Goal: Task Accomplishment & Management: Manage account settings

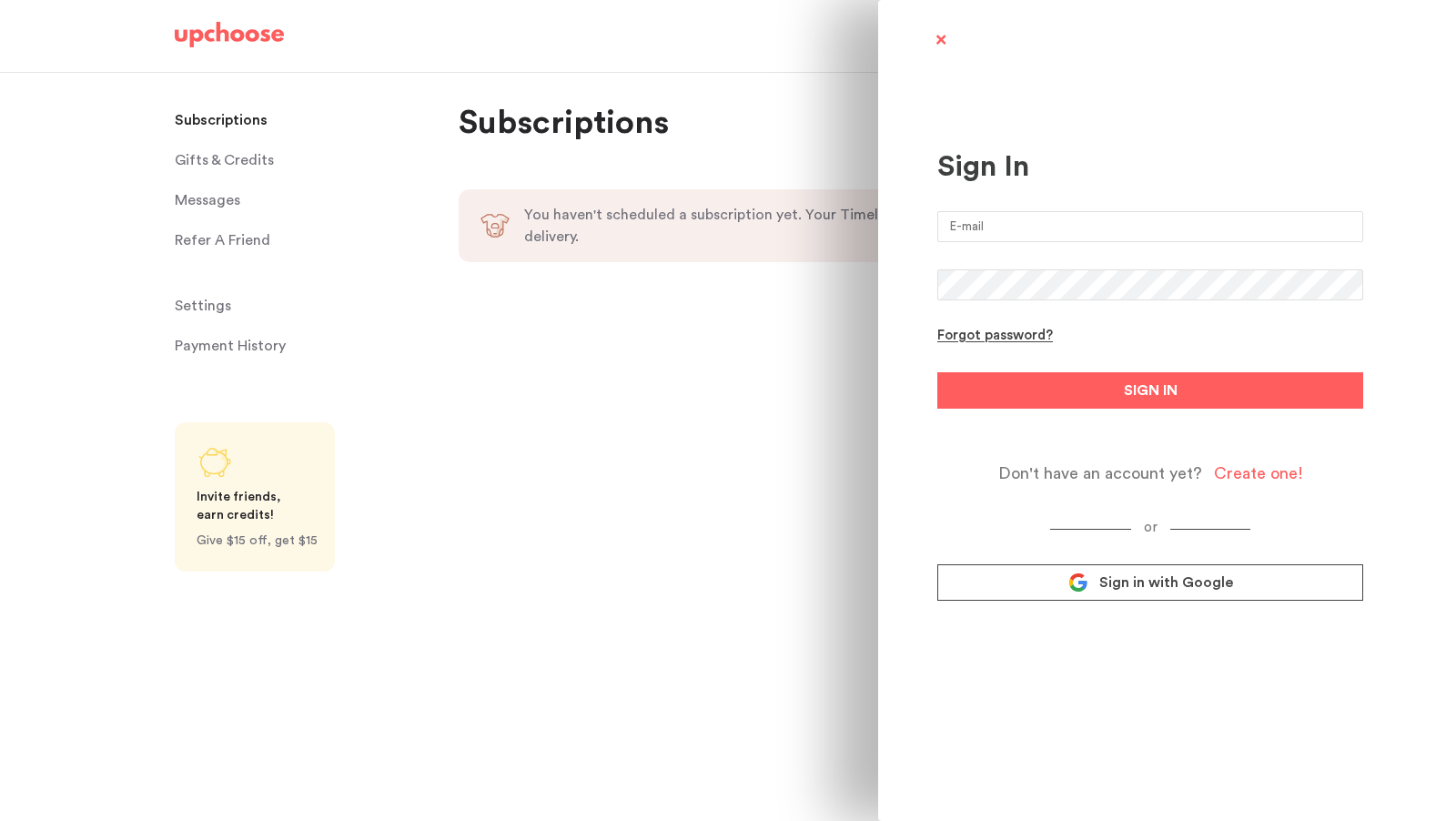
click at [985, 227] on input "email" at bounding box center [1150, 227] width 426 height 31
click at [821, 296] on div "Sign In Forgot password? SIGN IN Don't have an account yet? Create one! or Sign…" at bounding box center [728, 410] width 1456 height 821
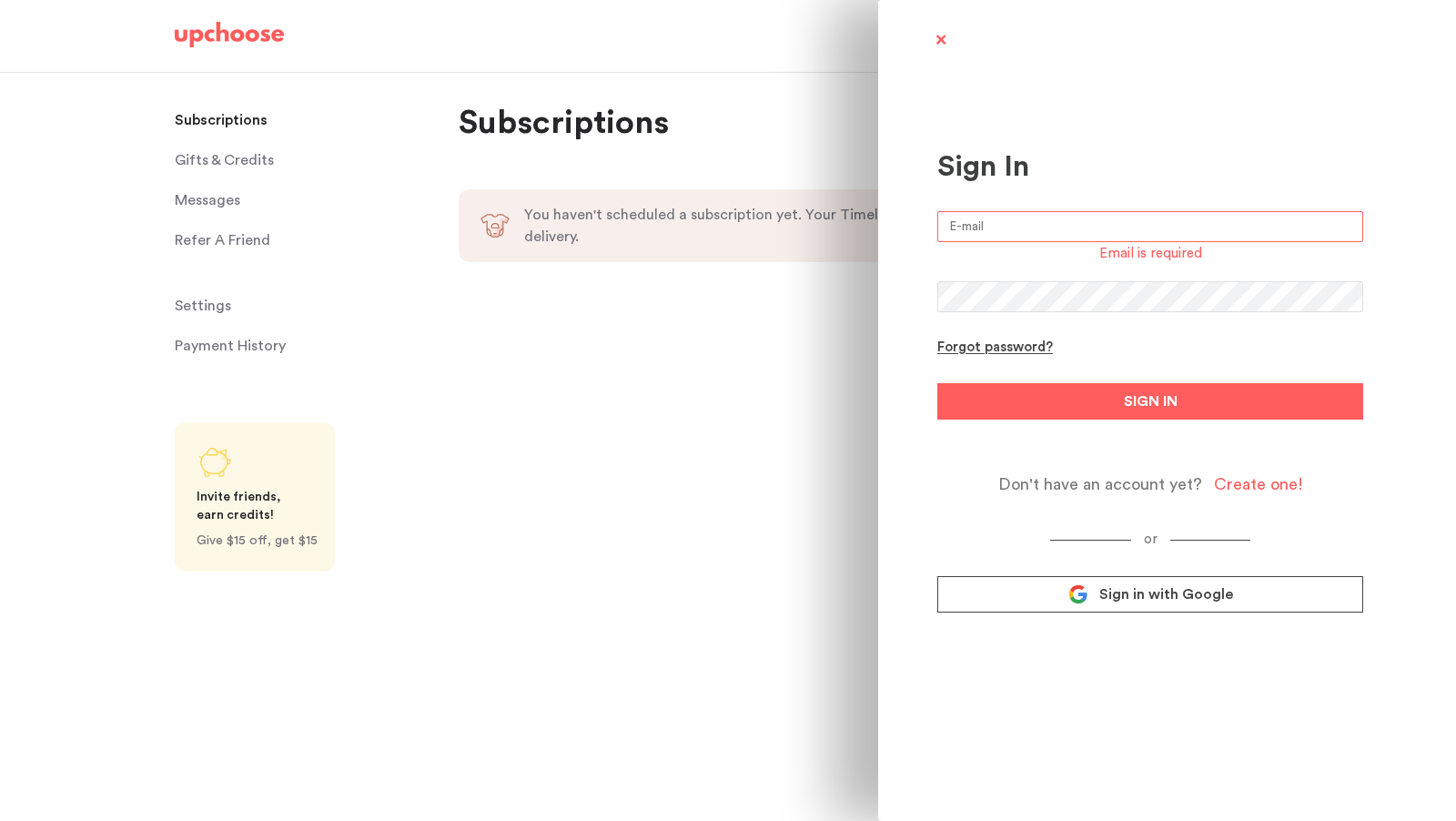
click at [1063, 228] on input "email" at bounding box center [1150, 227] width 426 height 31
type input "[EMAIL_ADDRESS][DOMAIN_NAME]"
click at [1140, 583] on link "Sign in with Google" at bounding box center [1150, 594] width 426 height 36
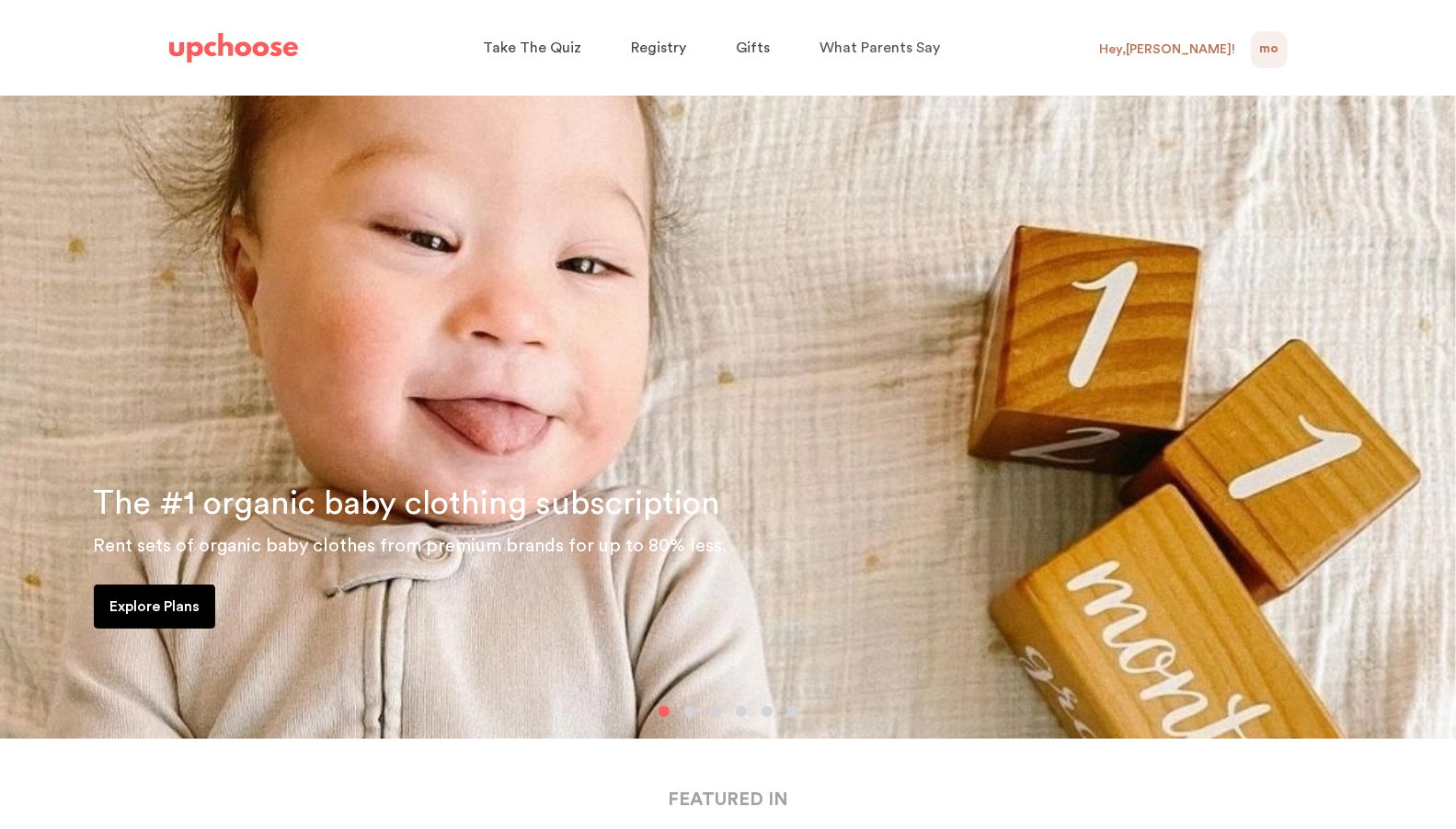
click at [1282, 65] on div "MO 0" at bounding box center [1269, 49] width 37 height 37
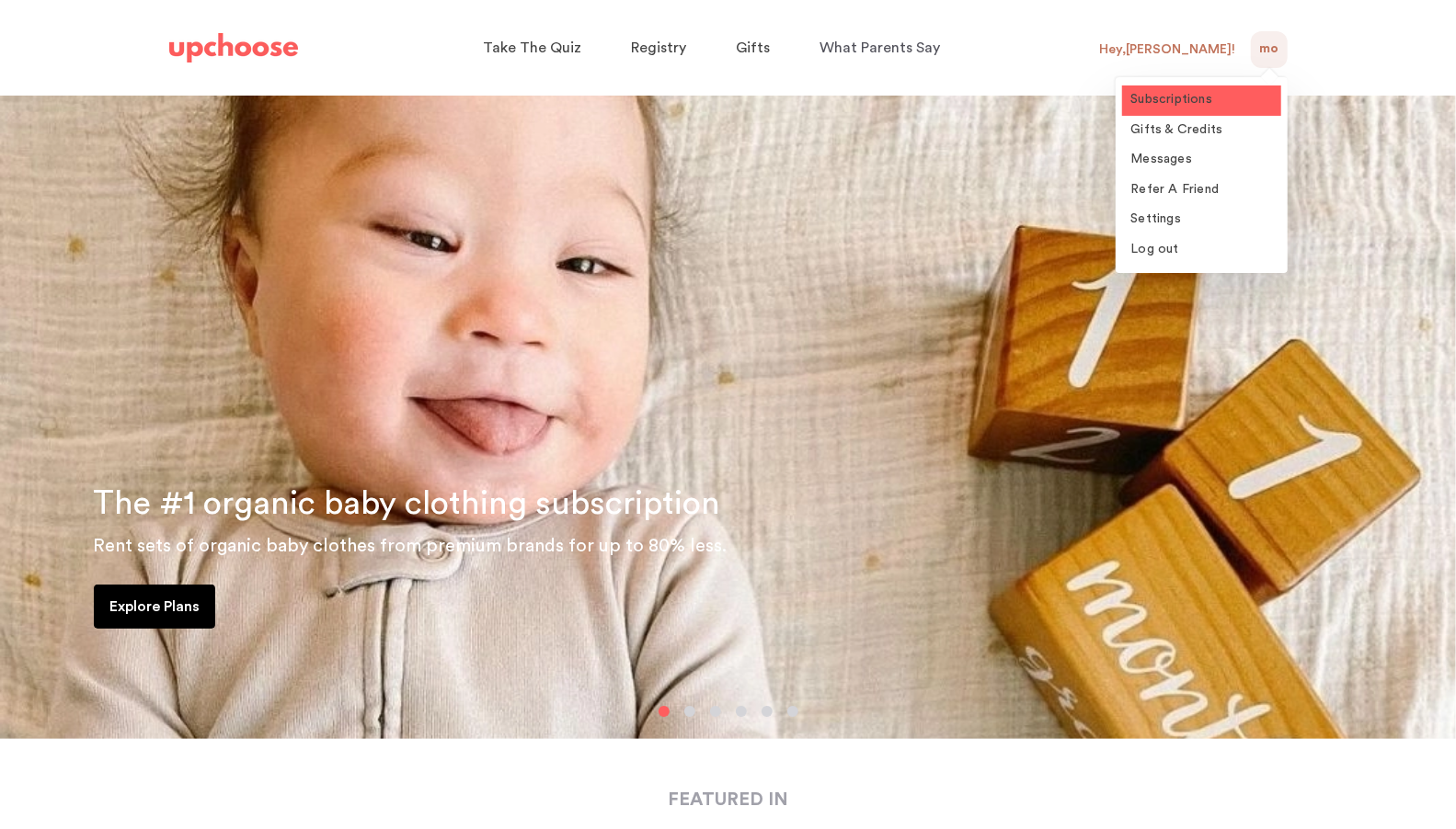
click at [1195, 106] on span "Subscriptions" at bounding box center [1172, 99] width 82 height 13
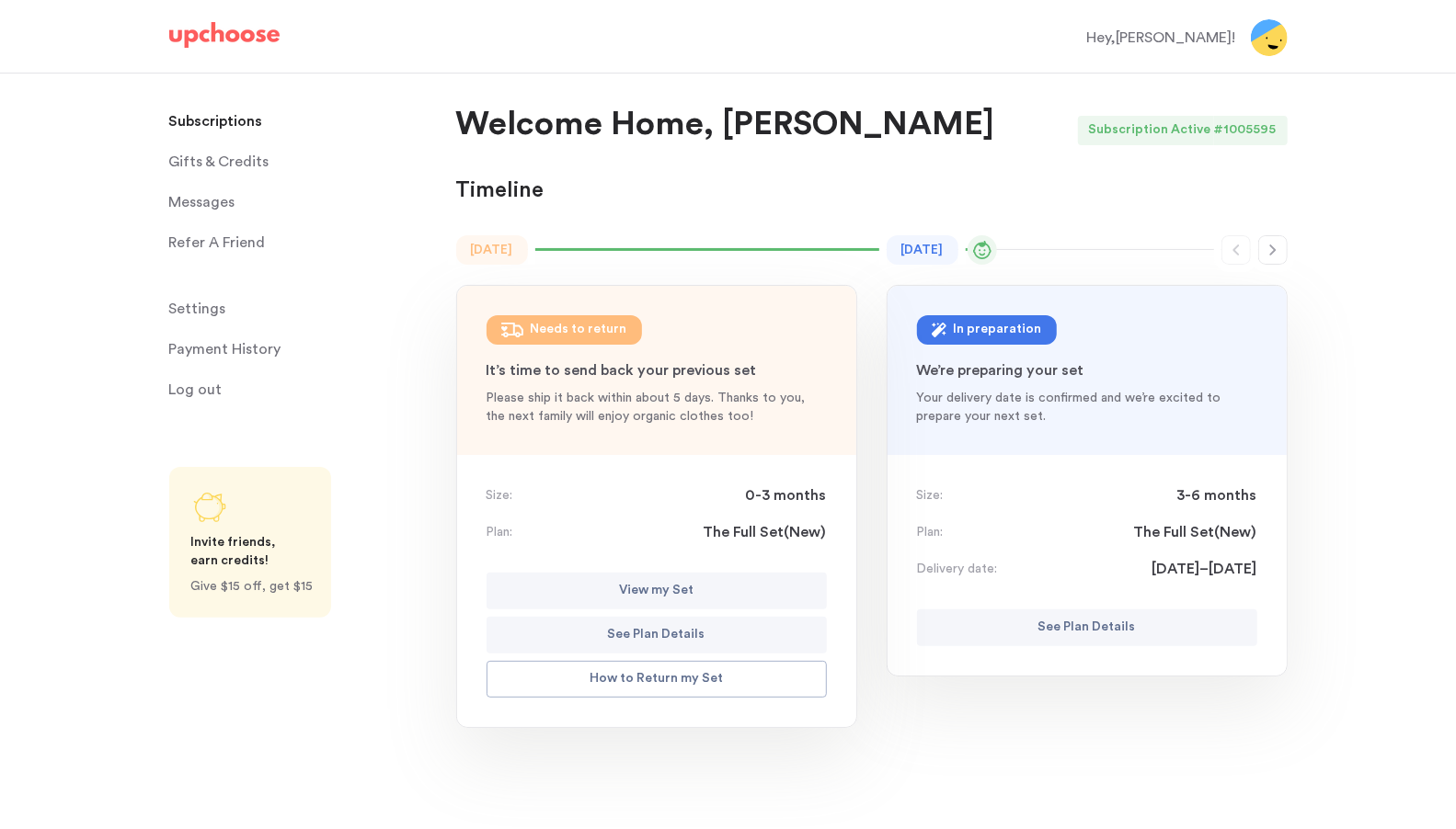
click at [1051, 632] on p "See Plan Details" at bounding box center [1087, 628] width 98 height 22
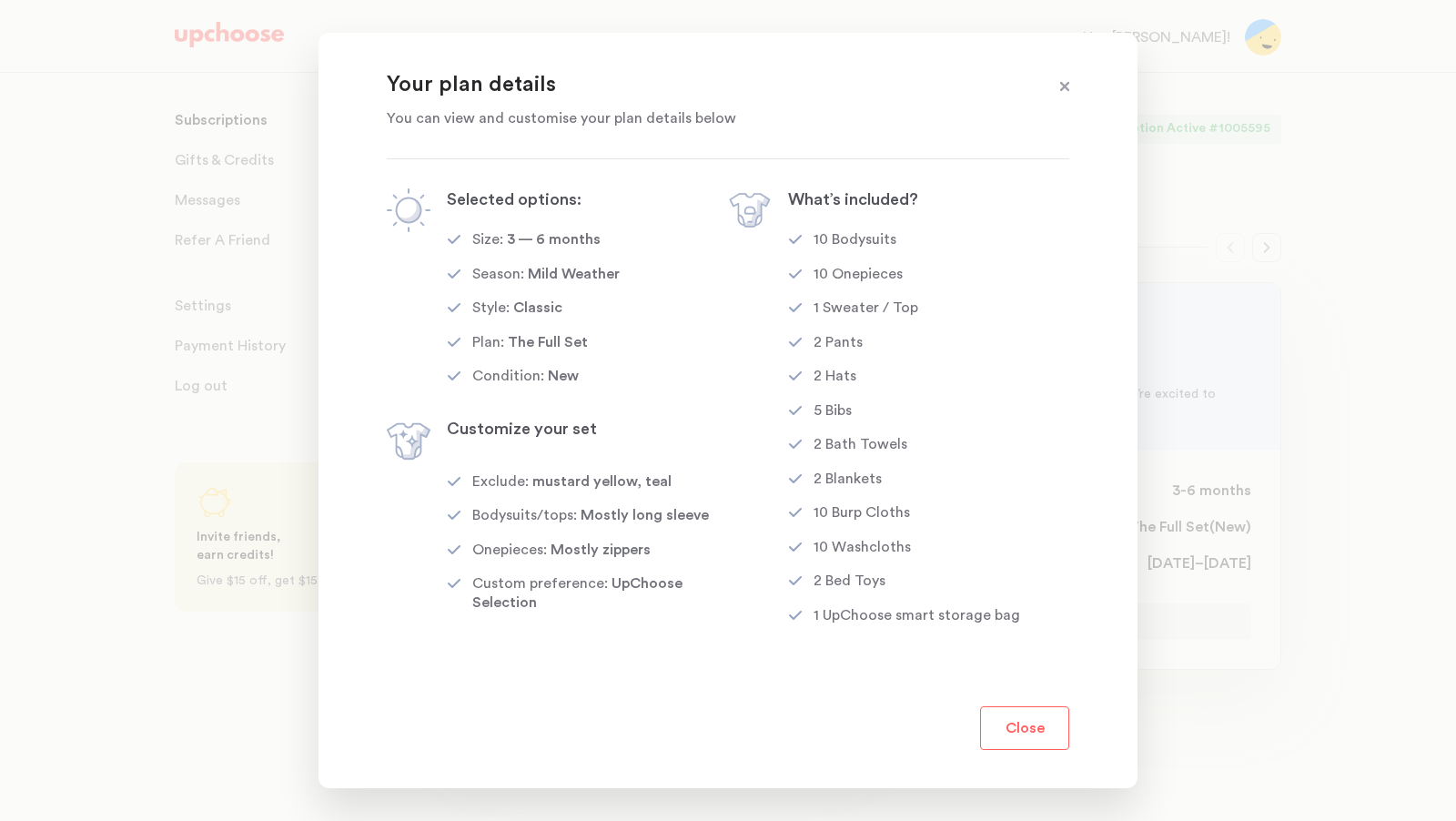
click at [1034, 732] on button "Close" at bounding box center [1024, 728] width 89 height 44
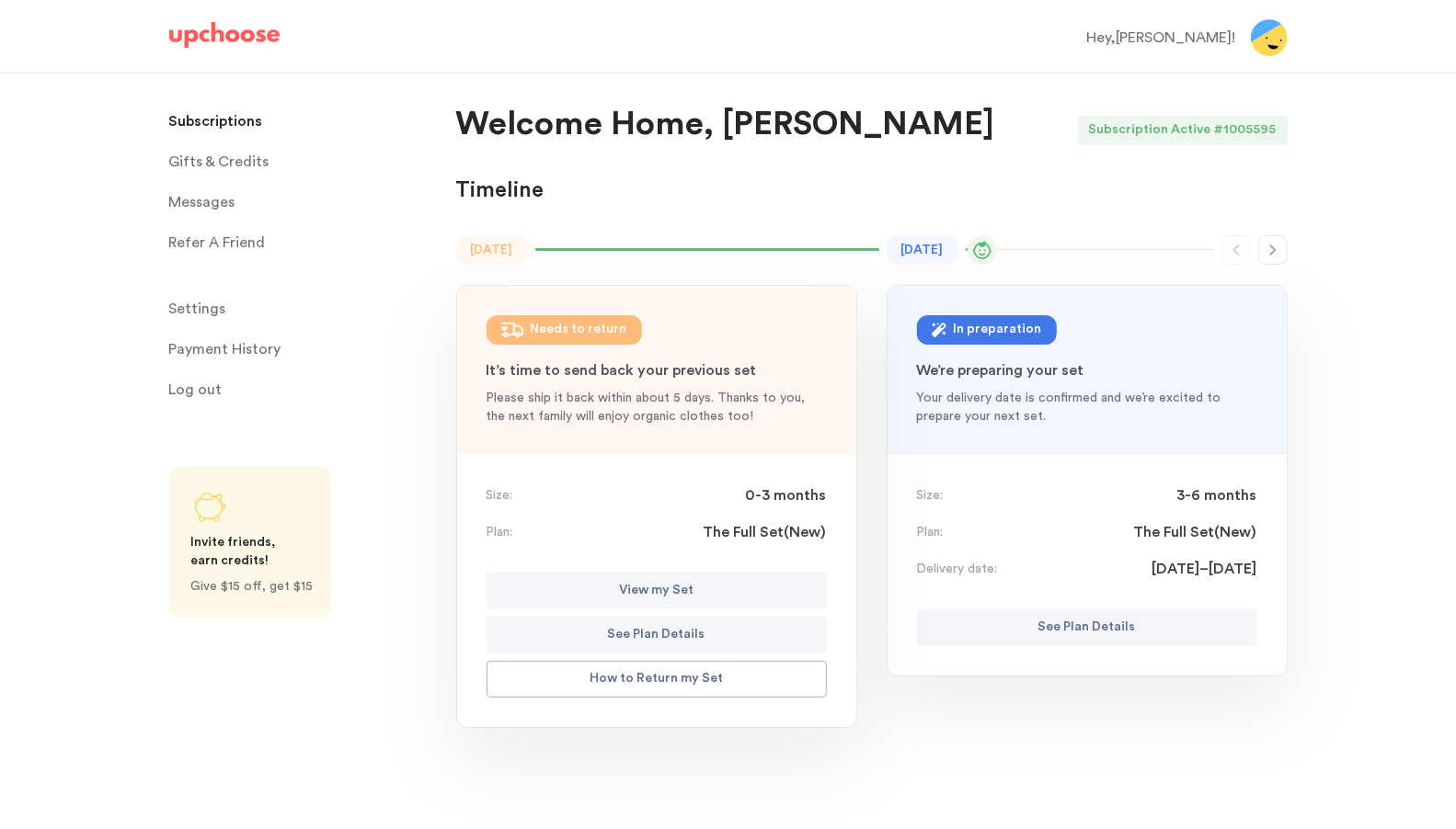
click at [1023, 335] on div "In preparation" at bounding box center [998, 330] width 88 height 22
click at [677, 597] on p "View my Set" at bounding box center [656, 592] width 74 height 22
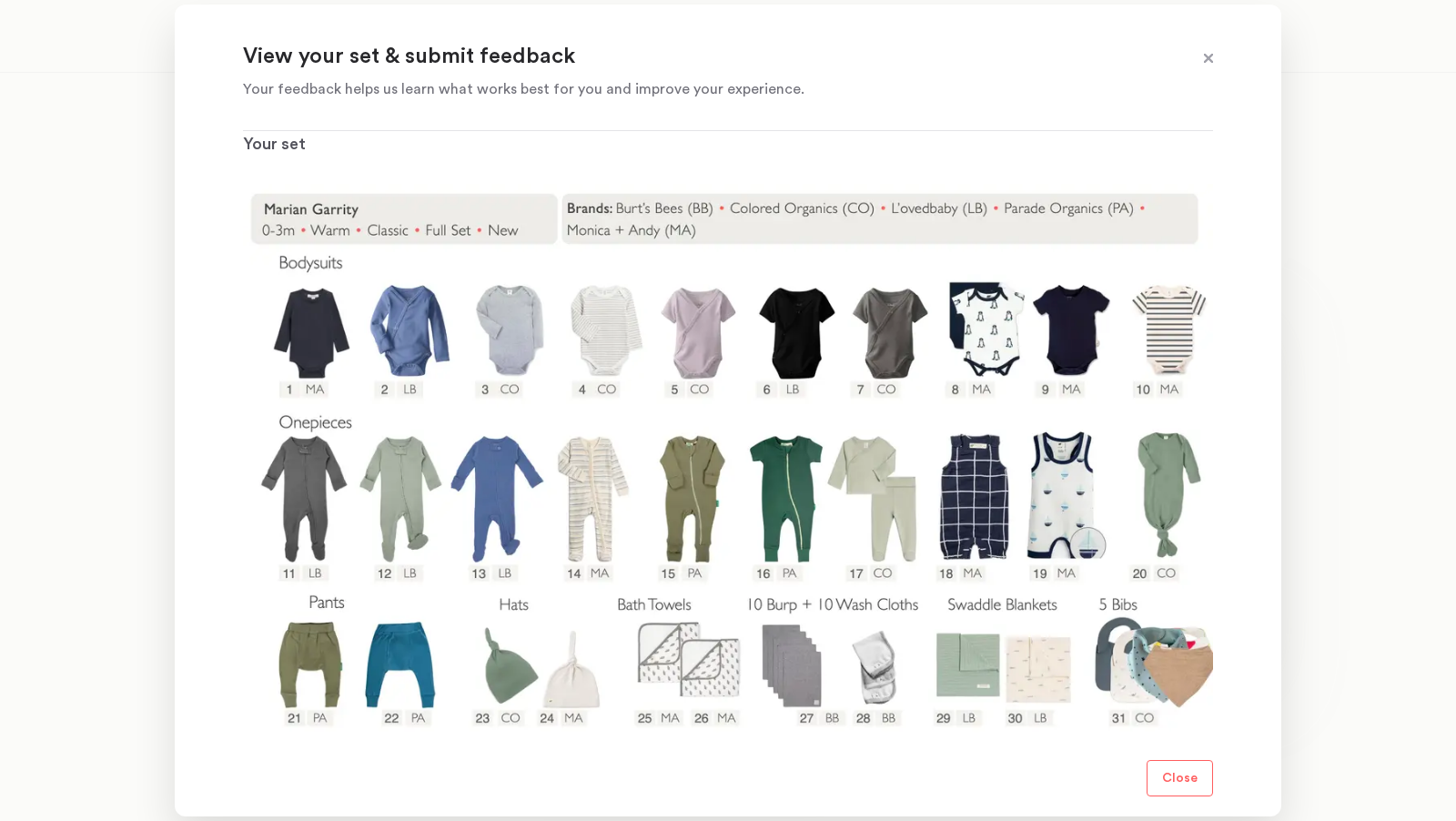
scroll to position [213, 0]
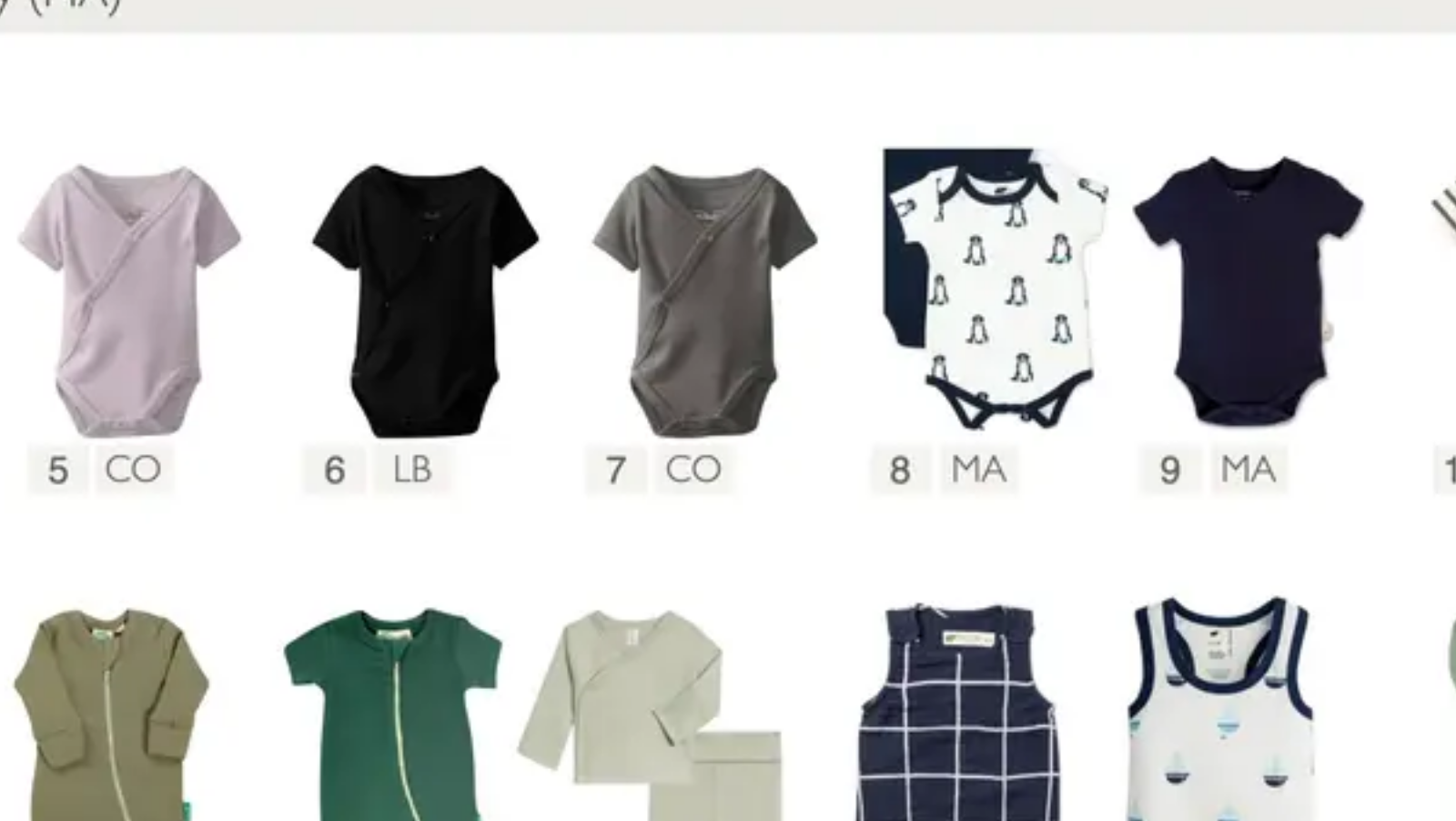
click at [982, 347] on img at bounding box center [728, 459] width 970 height 555
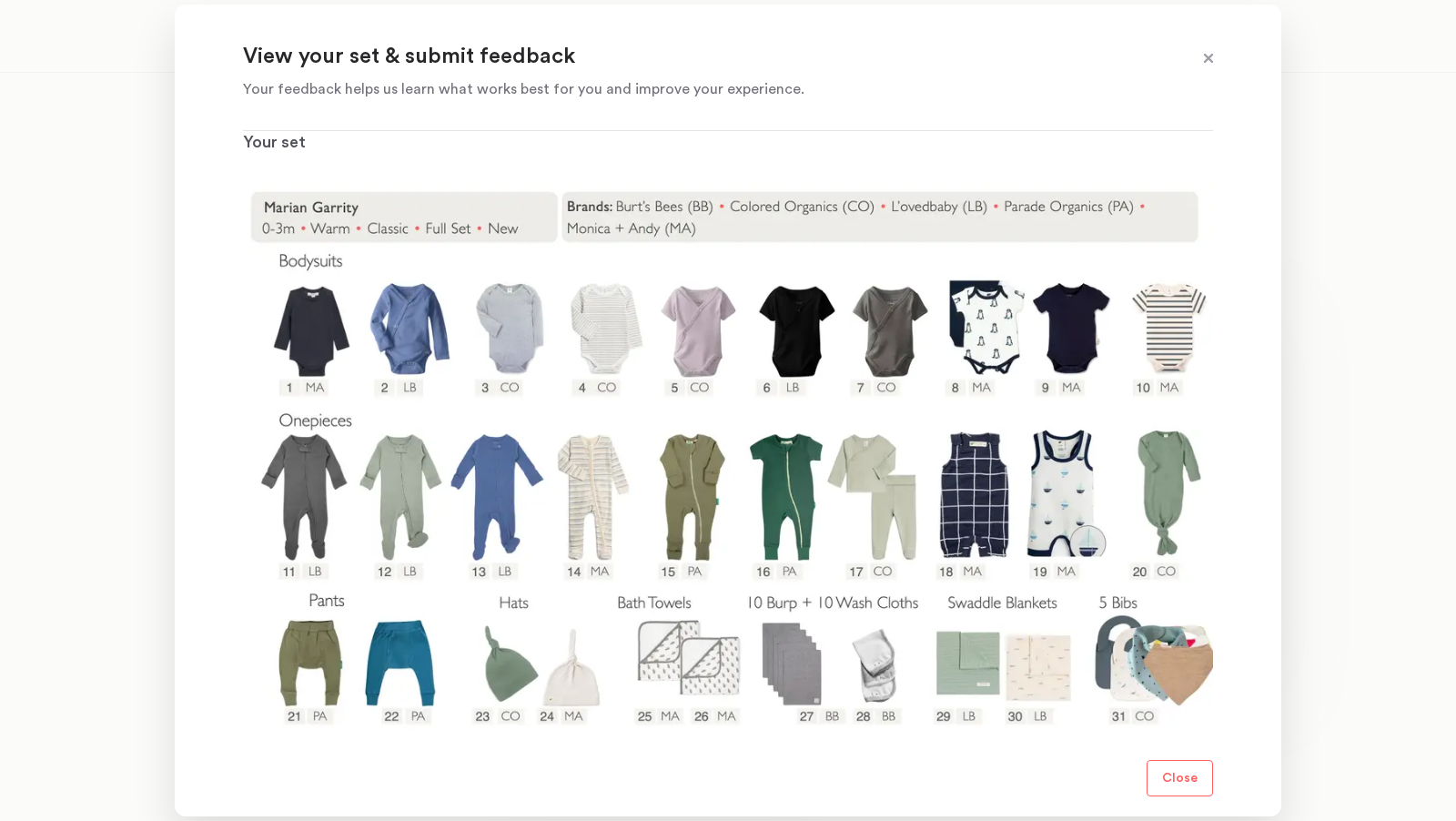
click at [1343, 123] on div at bounding box center [728, 410] width 1456 height 821
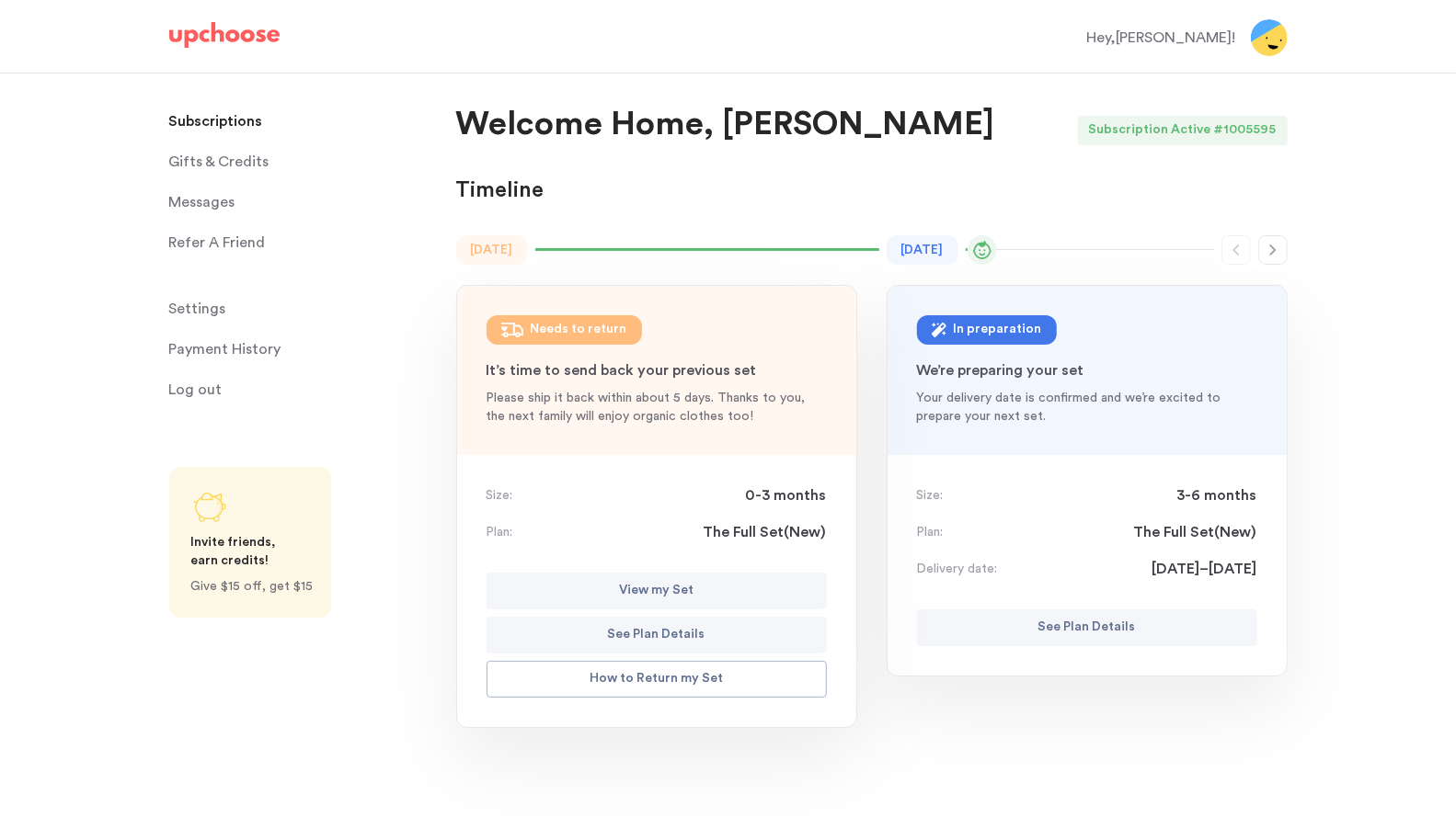
click at [598, 581] on button "View my Set" at bounding box center [657, 591] width 340 height 37
